Goal: Navigation & Orientation: Find specific page/section

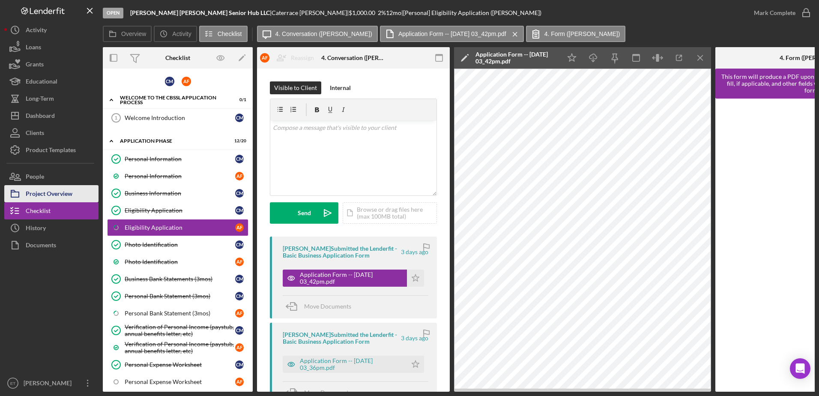
click at [55, 193] on div "Project Overview" at bounding box center [49, 194] width 47 height 19
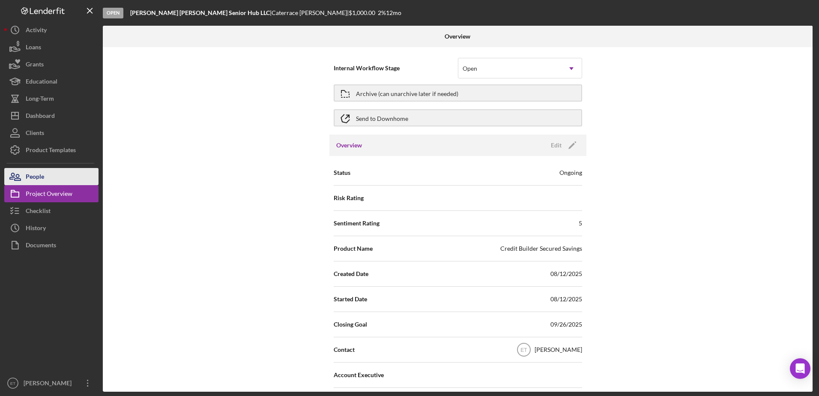
click at [37, 177] on div "People" at bounding box center [35, 177] width 18 height 19
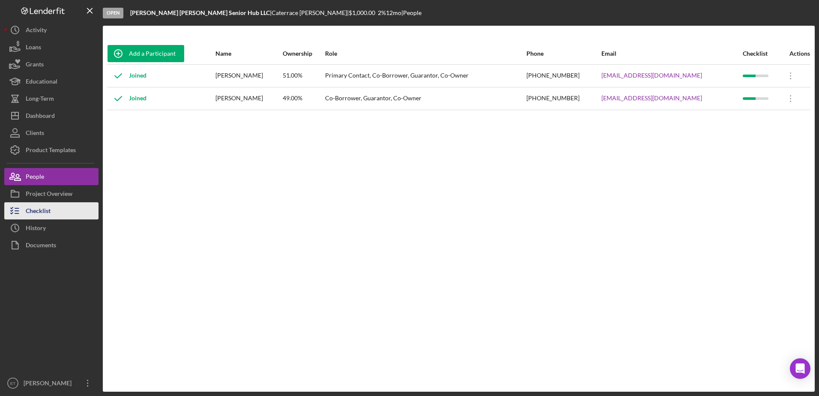
click at [47, 210] on div "Checklist" at bounding box center [38, 211] width 25 height 19
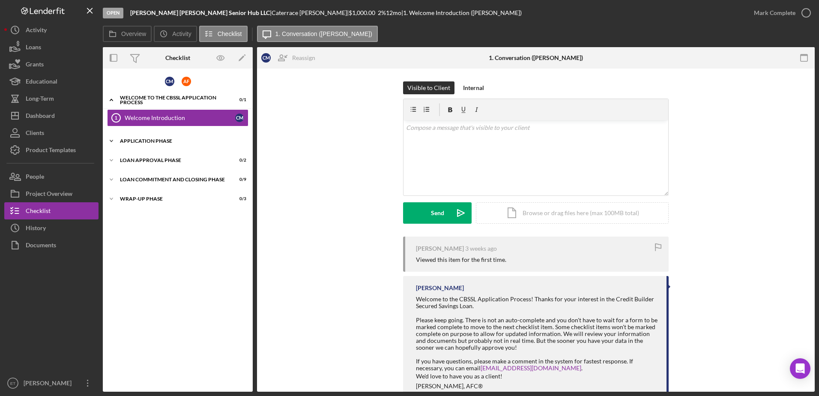
click at [150, 140] on div "Application Phase" at bounding box center [181, 140] width 122 height 5
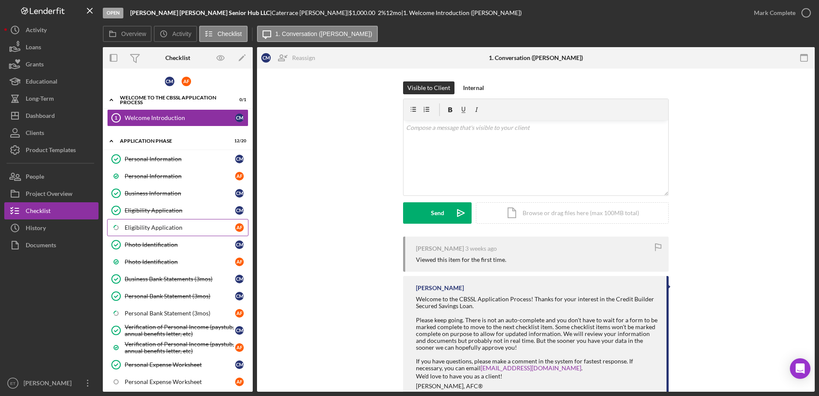
click at [159, 225] on div "Eligibility Application" at bounding box center [180, 227] width 111 height 7
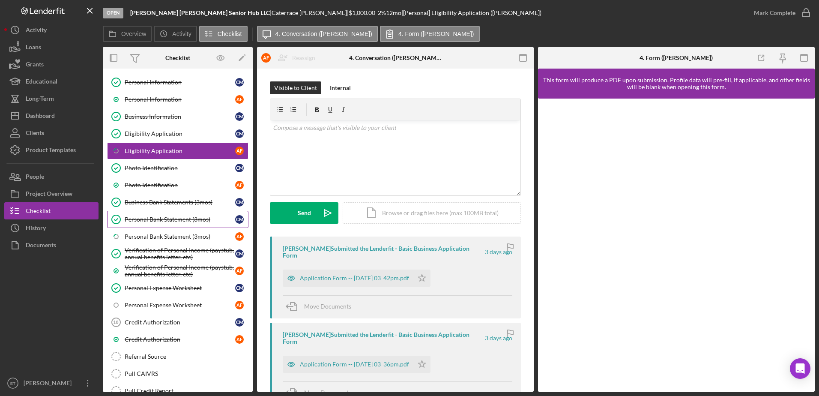
scroll to position [78, 0]
click at [158, 302] on div "Personal Expense Worksheet" at bounding box center [180, 303] width 111 height 7
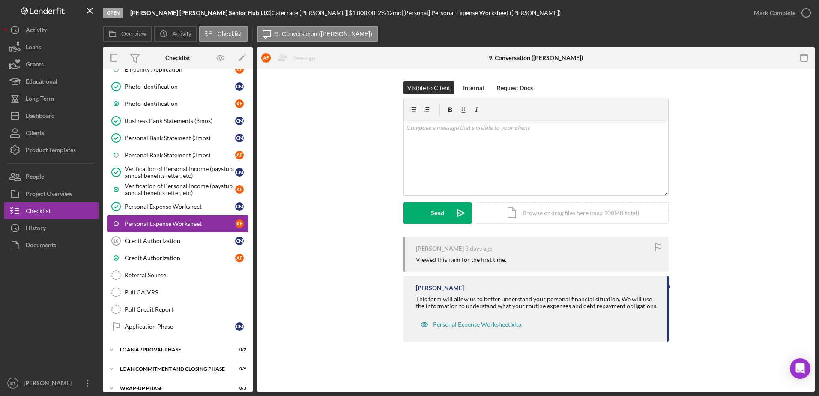
scroll to position [165, 0]
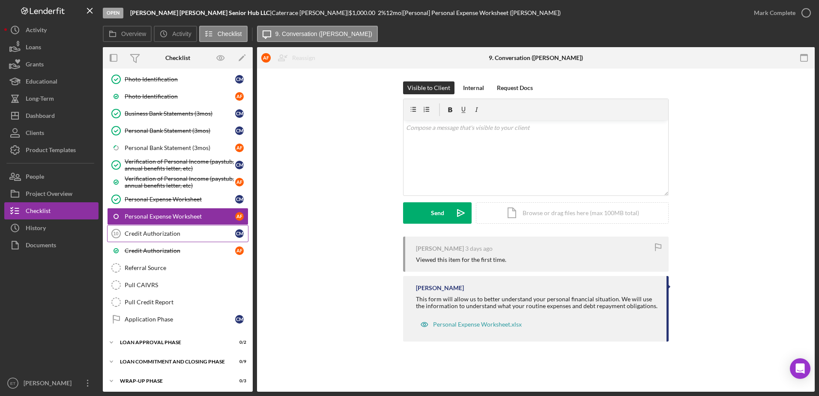
click at [150, 235] on div "Credit Authorization" at bounding box center [180, 233] width 111 height 7
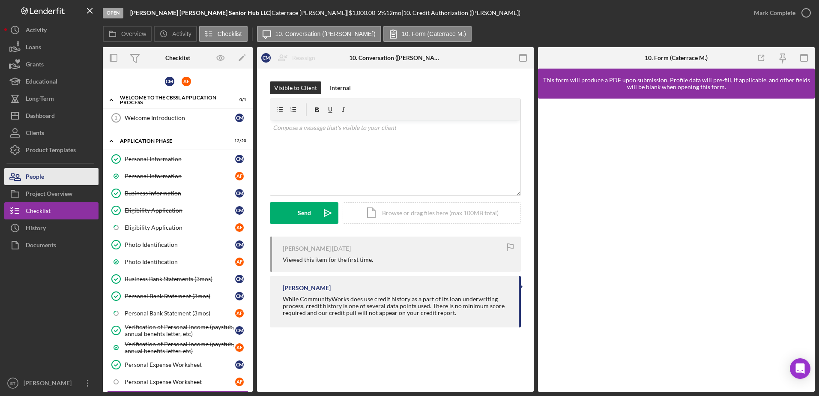
click at [38, 180] on div "People" at bounding box center [35, 177] width 18 height 19
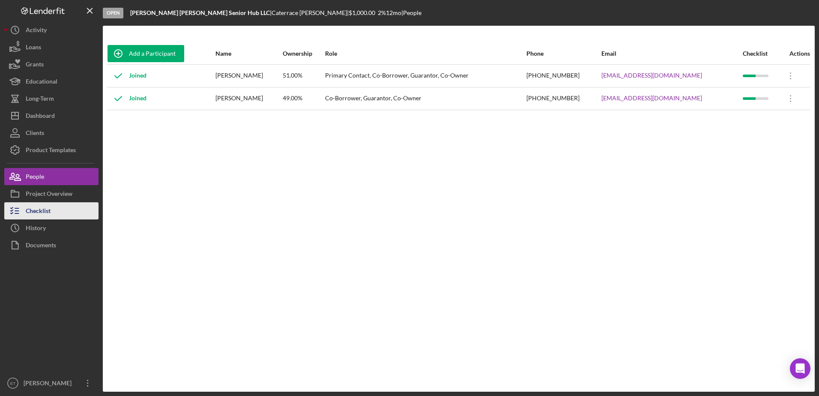
click at [34, 213] on div "Checklist" at bounding box center [38, 211] width 25 height 19
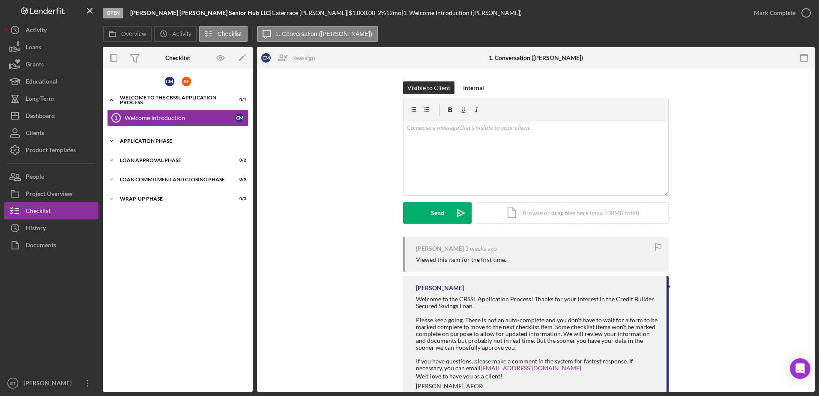
click at [145, 141] on div "Application Phase" at bounding box center [181, 140] width 122 height 5
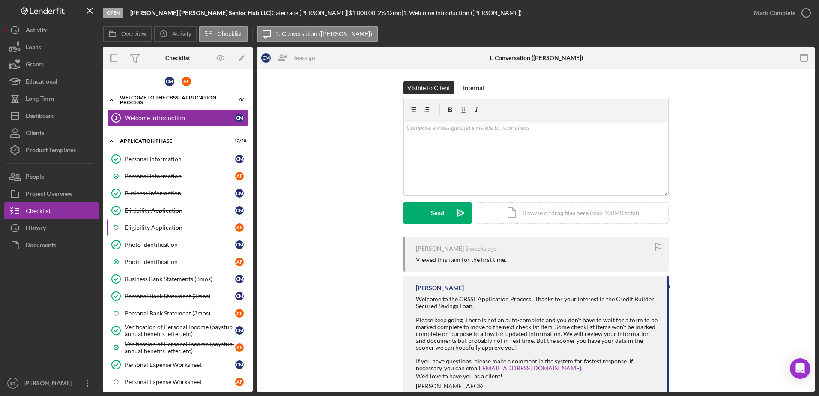
click at [149, 228] on div "Eligibility Application" at bounding box center [180, 227] width 111 height 7
